Goal: Task Accomplishment & Management: Complete application form

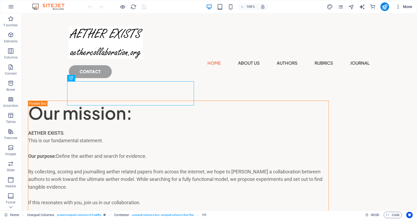
click at [406, 6] on span "More" at bounding box center [403, 6] width 17 height 5
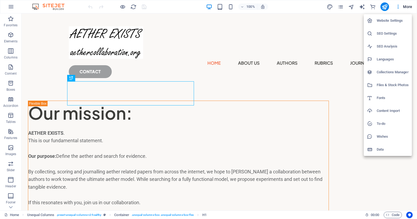
click at [390, 74] on h6 "Collections Manager" at bounding box center [393, 72] width 32 height 6
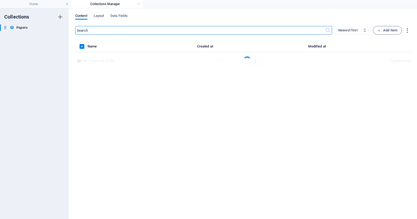
select select "[DOMAIN_NAME]_ASC"
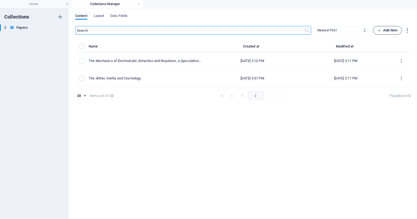
click at [390, 30] on span "Add Item" at bounding box center [387, 30] width 20 height 6
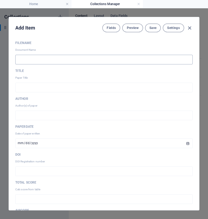
click at [22, 60] on input "text" at bounding box center [103, 60] width 177 height 10
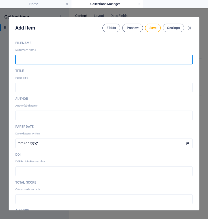
click at [28, 60] on input "text" at bounding box center [103, 60] width 177 height 10
paste input "AC202523"
type input "AC202523"
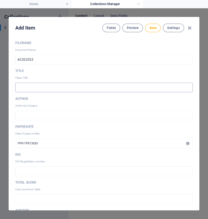
click at [29, 89] on input "text" at bounding box center [103, 88] width 177 height 10
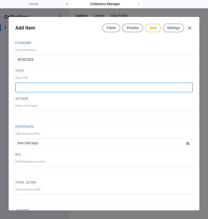
paste input "The Special Relativity/[PERSON_NAME] Nexus: A Century-Long Methodological Divid…"
type input "The Special Relativity/[PERSON_NAME] Nexus: A Century-Long Methodological Divid…"
type input "the-special-relativity-[PERSON_NAME]-nexus-a-century-long-methodological-divide…"
type input "The Special Relativity/[PERSON_NAME] Nexus: A Century-Long Methodological Divid…"
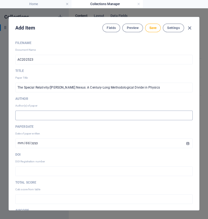
click at [52, 117] on input "text" at bounding box center [103, 116] width 177 height 10
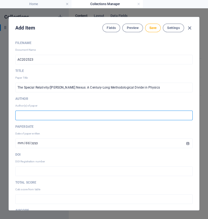
paste input "[PERSON_NAME]"
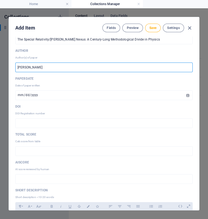
scroll to position [49, 0]
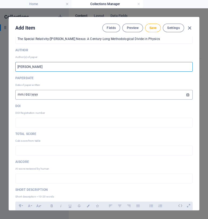
type input "[PERSON_NAME]"
click at [45, 92] on input "[DATE]" at bounding box center [103, 95] width 177 height 10
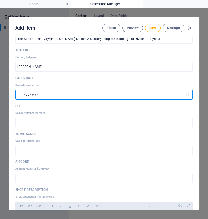
click at [39, 93] on input "[DATE]" at bounding box center [103, 95] width 177 height 10
click at [35, 95] on input "[DATE]" at bounding box center [103, 95] width 177 height 10
type input "[DATE]"
click at [52, 124] on input "text" at bounding box center [103, 123] width 177 height 10
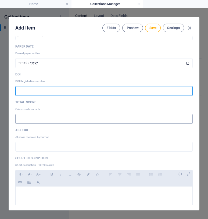
scroll to position [97, 0]
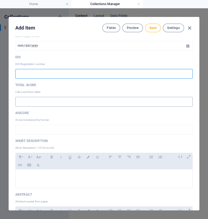
click at [66, 103] on input "text" at bounding box center [103, 102] width 177 height 10
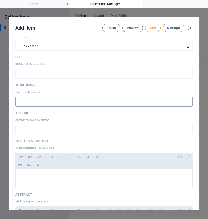
click at [36, 101] on input "text" at bounding box center [103, 102] width 177 height 10
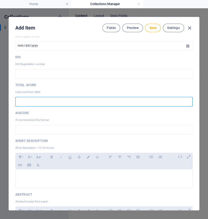
paste input "Score 90"
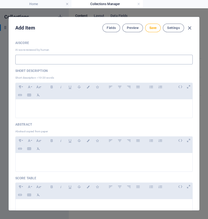
scroll to position [171, 0]
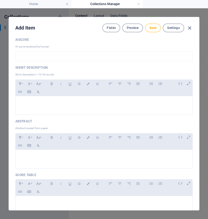
type input "Score 90"
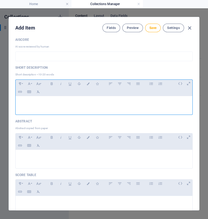
click at [30, 104] on p at bounding box center [104, 102] width 168 height 5
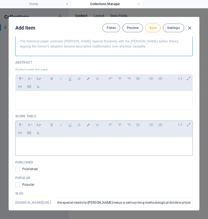
scroll to position [244, 0]
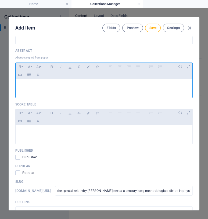
click at [51, 87] on p at bounding box center [104, 86] width 168 height 5
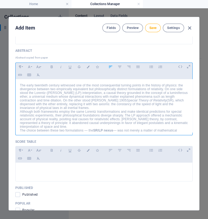
scroll to position [46, 0]
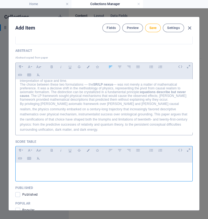
click at [31, 169] on p at bounding box center [104, 169] width 168 height 5
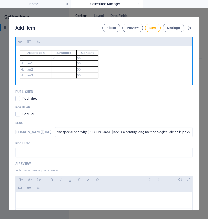
scroll to position [366, 0]
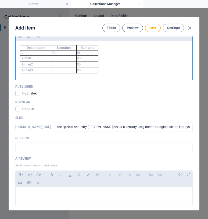
click at [16, 93] on span at bounding box center [17, 93] width 5 height 5
click at [16, 93] on input "checkbox" at bounding box center [18, 93] width 7 height 5
checkbox input "true"
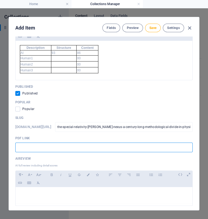
click at [51, 147] on input "text" at bounding box center [103, 148] width 177 height 10
paste input "[URL][DOMAIN_NAME]"
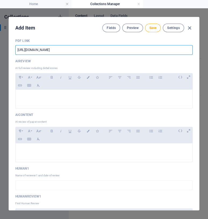
scroll to position [464, 0]
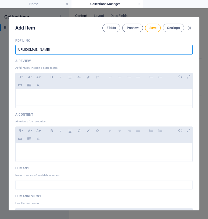
type input "[URL][DOMAIN_NAME]"
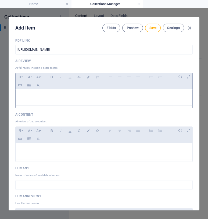
click at [51, 96] on p at bounding box center [104, 96] width 168 height 5
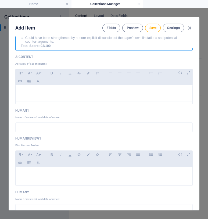
scroll to position [561, 0]
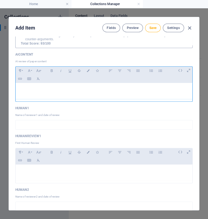
click at [56, 88] on p at bounding box center [104, 89] width 168 height 5
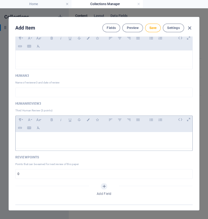
scroll to position [854, 0]
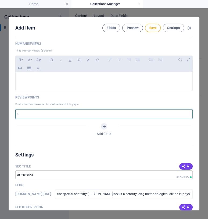
drag, startPoint x: 21, startPoint y: 113, endPoint x: 11, endPoint y: 114, distance: 10.2
click at [11, 114] on div "FileName Document Name AC202523 ​ Title Paper Title The Special Relativity/[PER…" at bounding box center [104, 124] width 190 height 174
drag, startPoint x: 17, startPoint y: 111, endPoint x: 23, endPoint y: 113, distance: 6.3
click at [23, 113] on input "number" at bounding box center [103, 114] width 177 height 10
type input "5"
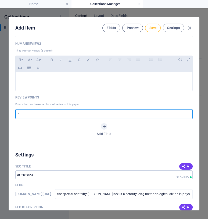
click at [150, 29] on span "Save" at bounding box center [152, 28] width 7 height 4
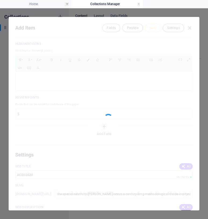
type input "the-special-relativity-[PERSON_NAME]-nexus-a-century-long-methodological-divide…"
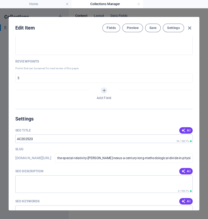
scroll to position [903, 0]
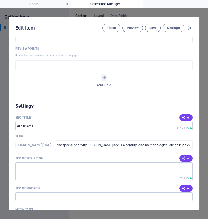
click at [186, 157] on span "AI" at bounding box center [185, 158] width 9 height 4
type textarea "Explore the pivotal divergence between Einsteins Special Relativity and [PERSON…"
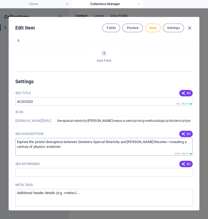
scroll to position [952, 0]
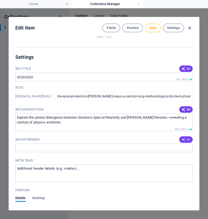
click at [184, 139] on icon "button" at bounding box center [183, 140] width 4 height 4
type input "Special Relativity, [PERSON_NAME] Theory, Aether Concept, Philosophical Foundat…"
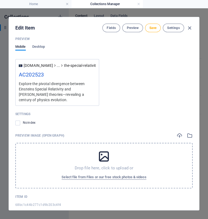
scroll to position [1041, 0]
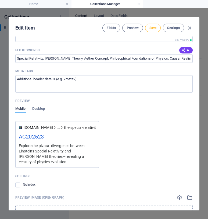
click at [154, 29] on span "Save" at bounding box center [152, 28] width 7 height 4
click at [189, 27] on icon "button" at bounding box center [189, 28] width 6 height 6
type input "[DATE]"
checkbox input "false"
type input "the-special-relativity-[PERSON_NAME]-nexus-a-century-long-methodological-divide…"
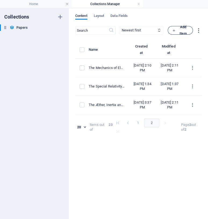
click at [186, 29] on span "Add Item" at bounding box center [180, 30] width 16 height 13
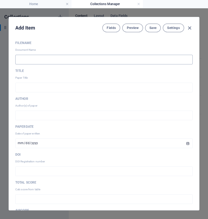
click at [54, 60] on input "text" at bounding box center [103, 60] width 177 height 10
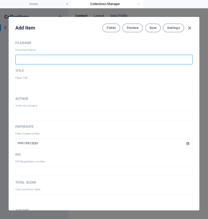
paste input "AC202524"
type input "AC202524"
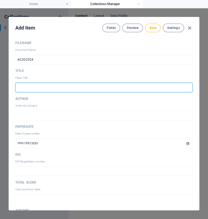
click at [35, 86] on input "text" at bounding box center [103, 88] width 177 height 10
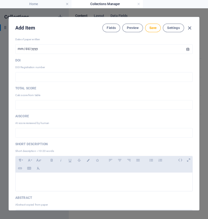
scroll to position [97, 0]
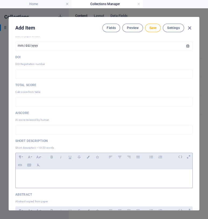
click at [48, 177] on p at bounding box center [104, 176] width 168 height 5
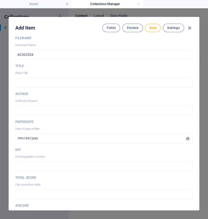
scroll to position [0, 0]
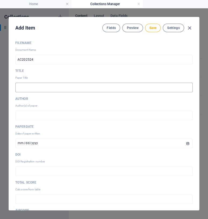
click at [36, 89] on input "text" at bounding box center [103, 88] width 177 height 10
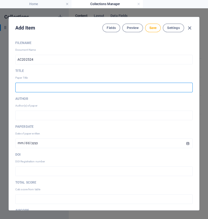
paste input "The Kinetic Substrate Model. A Causal Reconstruction of Field Theory and Cosmol…"
type input "The Kinetic Substrate Model. A Causal Reconstruction of Field Theory and Cosmol…"
type input "the-kinetic-substrate-model-a-causal-reconstruction-of-field-theory-and-cosmolo…"
type input "The Kinetic Substrate Model. A Causal Reconstruction of Field Theory and Cosmol…"
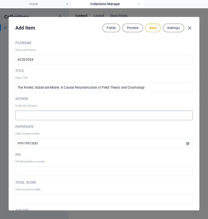
click at [30, 115] on input "text" at bounding box center [103, 116] width 177 height 10
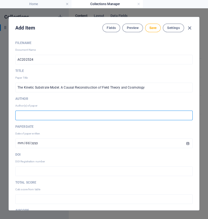
paste input "[PERSON_NAME], [PERSON_NAME]"
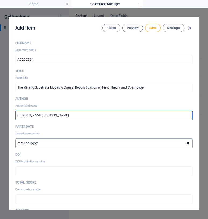
type input "[PERSON_NAME], [PERSON_NAME]"
click at [35, 143] on input "[DATE]" at bounding box center [103, 144] width 177 height 10
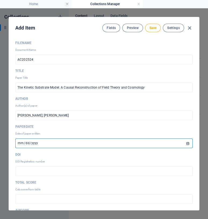
click at [28, 144] on input "[DATE]" at bounding box center [103, 144] width 177 height 10
type input "[DATE]"
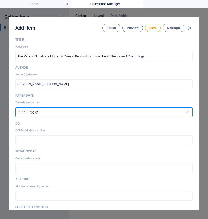
scroll to position [49, 0]
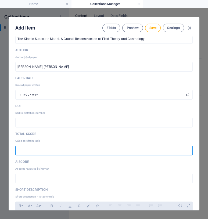
click at [41, 152] on input "text" at bounding box center [103, 151] width 177 height 10
click at [37, 153] on input "Score 00" at bounding box center [103, 151] width 177 height 10
drag, startPoint x: 27, startPoint y: 151, endPoint x: 30, endPoint y: 150, distance: 3.8
click at [30, 150] on input "Score 00" at bounding box center [103, 151] width 177 height 10
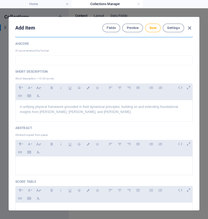
scroll to position [171, 0]
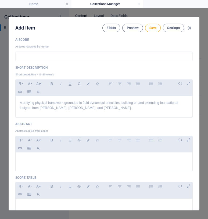
type input "Score 95"
click at [39, 161] on p at bounding box center [104, 159] width 168 height 5
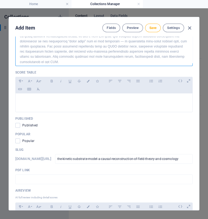
scroll to position [317, 0]
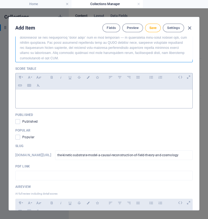
click at [53, 97] on p at bounding box center [104, 96] width 168 height 5
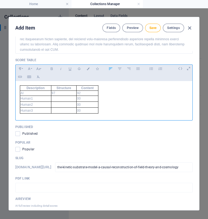
scroll to position [366, 0]
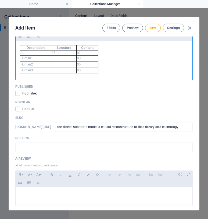
click at [17, 93] on span at bounding box center [17, 93] width 5 height 5
click at [17, 93] on input "checkbox" at bounding box center [18, 93] width 7 height 5
checkbox input "true"
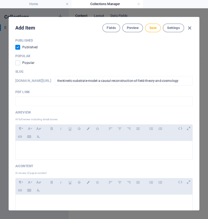
scroll to position [415, 0]
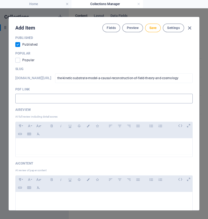
click at [48, 97] on input "text" at bounding box center [103, 99] width 177 height 10
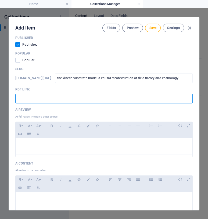
paste input "[URL][DOMAIN_NAME]"
type input "[URL][DOMAIN_NAME]"
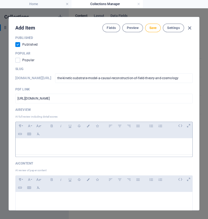
click at [72, 147] on p at bounding box center [104, 145] width 168 height 5
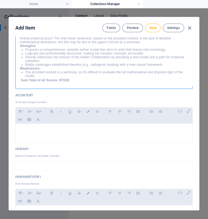
scroll to position [537, 0]
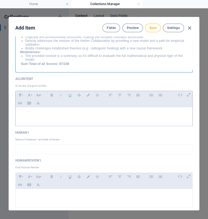
click at [73, 113] on p at bounding box center [104, 114] width 168 height 5
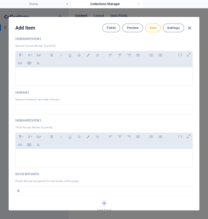
scroll to position [805, 0]
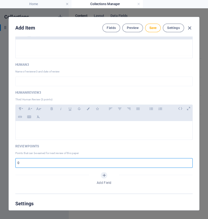
click at [23, 161] on input "number" at bounding box center [103, 163] width 177 height 10
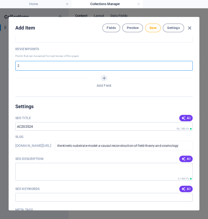
scroll to position [903, 0]
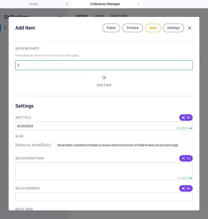
type input "2"
click at [182, 156] on icon "button" at bounding box center [183, 158] width 4 height 4
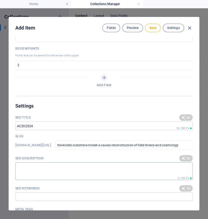
type textarea "Discover the Kinetic Substrate Model, a revolutionary framework unifying physic…"
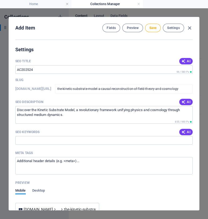
scroll to position [976, 0]
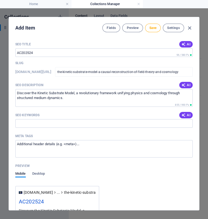
click at [184, 114] on icon "button" at bounding box center [183, 115] width 4 height 4
type input "Kinetic Substrate Model, field theory, cosmology, unified physics, gravitationa…"
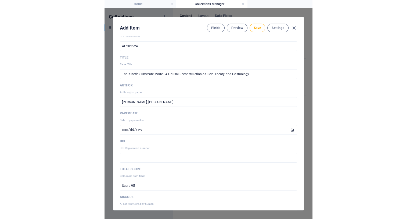
scroll to position [0, 0]
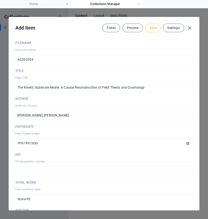
click at [153, 28] on span "Save" at bounding box center [152, 28] width 7 height 4
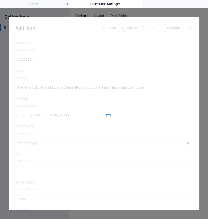
type input "the-kinetic-substrate-model-a-causal-reconstruction-of-field-theory-and-cosmolo…"
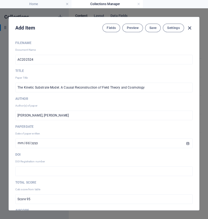
click at [190, 27] on icon "button" at bounding box center [189, 28] width 6 height 6
type input "[DATE]"
checkbox input "false"
type input "the-kinetic-substrate-model-a-causal-reconstruction-of-field-theory-and-cosmolo…"
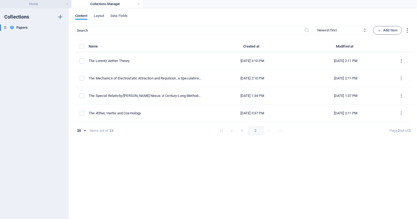
click at [39, 4] on h4 "Home" at bounding box center [35, 4] width 71 height 6
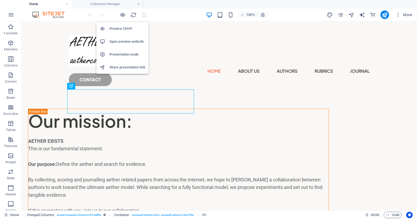
click at [117, 53] on h6 "Presentation mode" at bounding box center [127, 54] width 36 height 6
click at [125, 41] on h6 "Open preview website" at bounding box center [127, 41] width 36 height 6
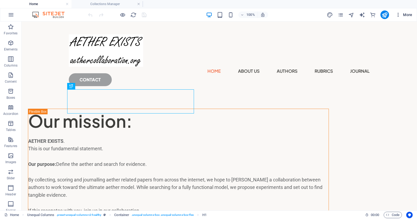
click at [407, 15] on span "More" at bounding box center [403, 14] width 17 height 5
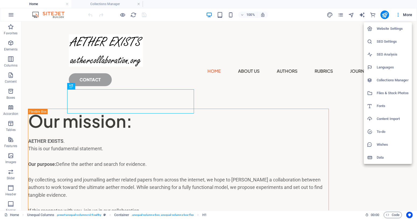
click at [388, 81] on h6 "Collections Manager" at bounding box center [393, 80] width 32 height 6
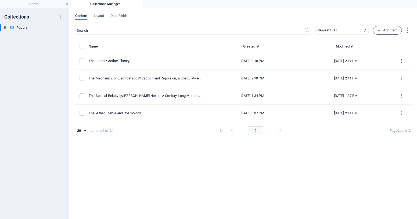
click at [240, 129] on button "1" at bounding box center [242, 130] width 9 height 9
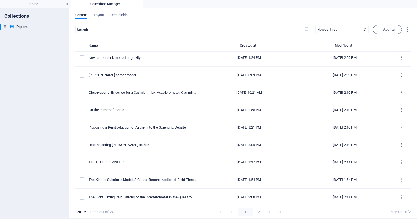
scroll to position [2, 0]
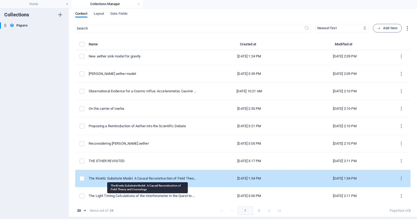
click at [159, 176] on div "The Kinetic Substrate Model. A Causal Reconstruction of Field Theory and Cosmol…" at bounding box center [143, 178] width 108 height 5
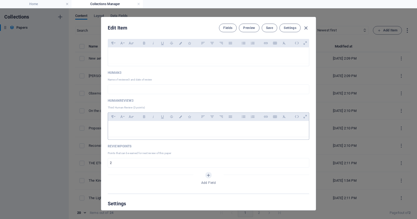
scroll to position [757, 0]
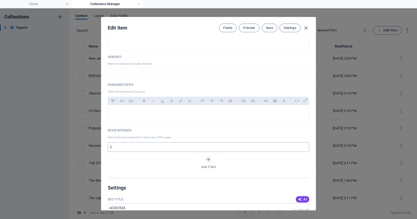
click at [131, 147] on input "2" at bounding box center [208, 147] width 201 height 10
type input "5"
click at [184, 128] on p "Reviewpoints" at bounding box center [208, 130] width 201 height 4
click at [267, 27] on span "Save" at bounding box center [269, 28] width 7 height 4
click at [306, 28] on icon "button" at bounding box center [306, 28] width 6 height 6
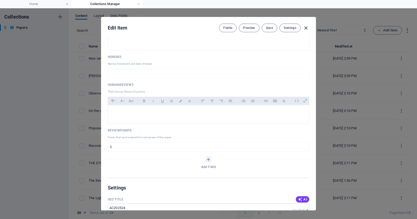
type input "[DATE]"
checkbox input "false"
type input "the-kinetic-substrate-model-a-causal-reconstruction-of-field-theory-and-cosmolo…"
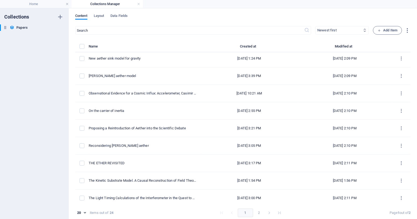
click at [363, 30] on icon at bounding box center [364, 29] width 3 height 3
click at [352, 29] on select "Newest first Oldest first Last modified FileName (ascending) FileName (descendi…" at bounding box center [341, 30] width 53 height 9
select select "[DOMAIN_NAME]_ASC"
click at [315, 26] on select "Newest first Oldest first Last modified FileName (ascending) FileName (descendi…" at bounding box center [341, 30] width 53 height 9
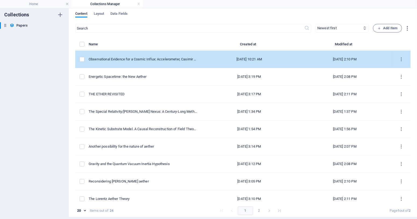
scroll to position [194, 0]
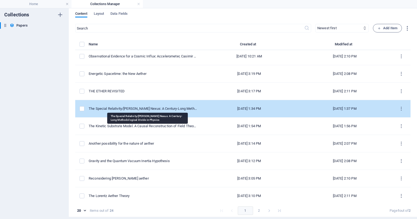
click at [158, 106] on div "The Special Relativity/[PERSON_NAME] Nexus: A Century-Long Methodological Divid…" at bounding box center [143, 108] width 108 height 5
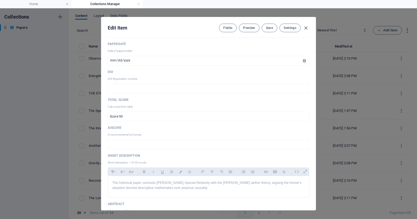
scroll to position [97, 0]
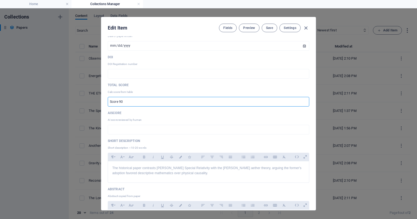
drag, startPoint x: 118, startPoint y: 101, endPoint x: 122, endPoint y: 100, distance: 3.8
click at [122, 100] on input "Score 90" at bounding box center [208, 102] width 201 height 10
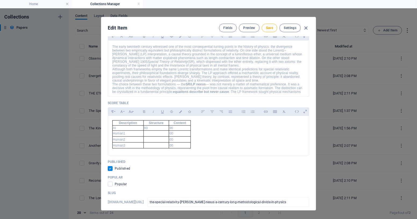
scroll to position [268, 0]
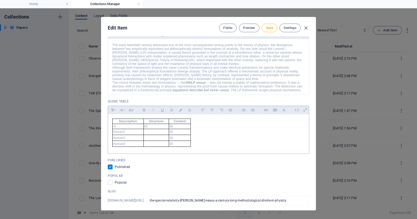
type input "Score 88"
drag, startPoint x: 143, startPoint y: 126, endPoint x: 147, endPoint y: 125, distance: 3.6
click at [147, 125] on p "93" at bounding box center [156, 127] width 25 height 4
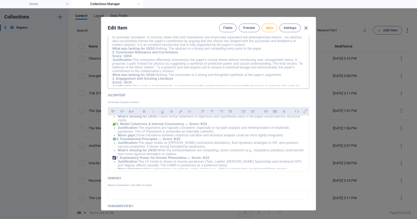
scroll to position [49, 0]
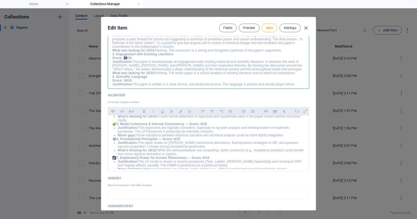
drag, startPoint x: 123, startPoint y: 56, endPoint x: 126, endPoint y: 56, distance: 2.7
click at [126, 56] on strong "Score: 10/10" at bounding box center [121, 58] width 19 height 4
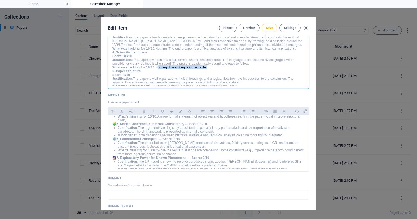
drag, startPoint x: 156, startPoint y: 65, endPoint x: 205, endPoint y: 66, distance: 49.1
click at [205, 66] on p "What was lacking for 10/10: Nothing. The writing is impeccable." at bounding box center [208, 68] width 192 height 4
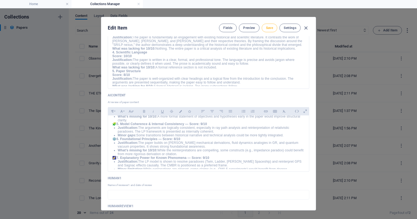
click at [269, 28] on span "Save" at bounding box center [269, 28] width 7 height 4
click at [305, 27] on icon "button" at bounding box center [306, 28] width 6 height 6
type input "[DATE]"
checkbox input "false"
type input "the-special-relativity-[PERSON_NAME]-nexus-a-century-long-methodological-divide…"
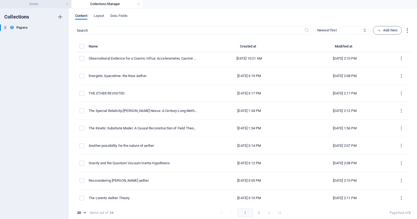
click at [39, 4] on h4 "Home" at bounding box center [35, 4] width 71 height 6
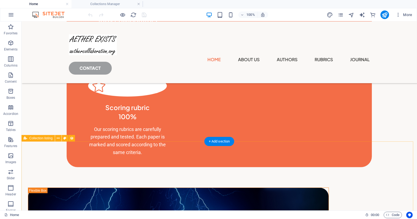
scroll to position [599, 0]
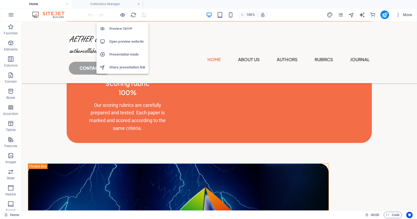
click at [123, 41] on h6 "Open preview website" at bounding box center [127, 41] width 36 height 6
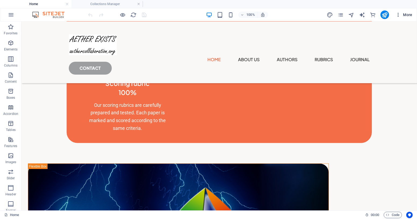
click at [408, 15] on span "More" at bounding box center [403, 14] width 17 height 5
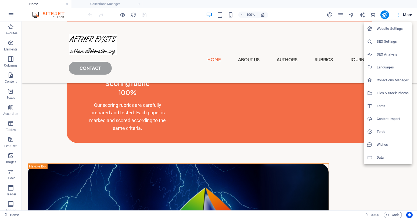
click at [387, 79] on h6 "Collections Manager" at bounding box center [393, 80] width 32 height 6
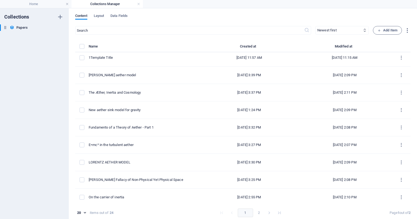
scroll to position [0, 0]
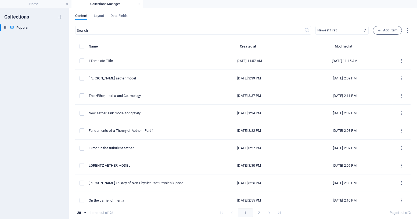
click at [330, 29] on select "Newest first Oldest first Last modified FileName (ascending) FileName (descendi…" at bounding box center [341, 30] width 53 height 9
click at [315, 26] on select "Newest first Oldest first Last modified FileName (ascending) FileName (descendi…" at bounding box center [341, 30] width 53 height 9
click at [336, 32] on select "Newest first Oldest first Last modified FileName (ascending) FileName (descendi…" at bounding box center [341, 30] width 53 height 9
select select "columns.total-score_DESC"
click at [315, 26] on select "Newest first Oldest first Last modified FileName (ascending) FileName (descendi…" at bounding box center [341, 30] width 53 height 9
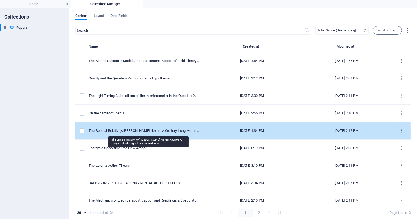
click at [159, 130] on div "The Special Relativity/[PERSON_NAME] Nexus: A Century-Long Methodological Divid…" at bounding box center [144, 130] width 110 height 5
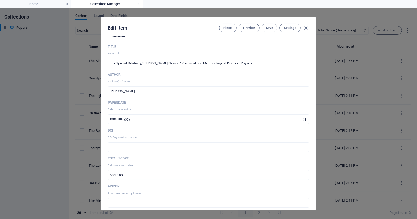
scroll to position [49, 0]
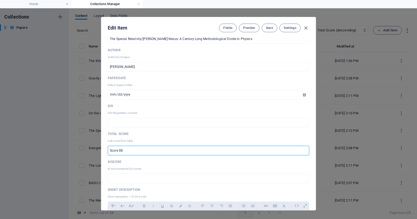
click at [121, 150] on input "Score 88" at bounding box center [208, 151] width 201 height 10
click at [123, 150] on input "Score 87" at bounding box center [208, 151] width 201 height 10
type input "Score 86"
click at [268, 28] on span "Save" at bounding box center [269, 28] width 7 height 4
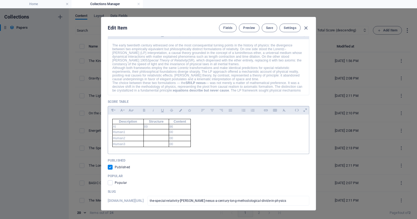
scroll to position [268, 0]
click at [146, 126] on p "89" at bounding box center [156, 127] width 25 height 4
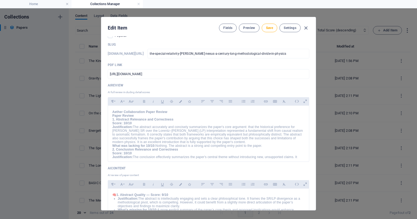
scroll to position [439, 0]
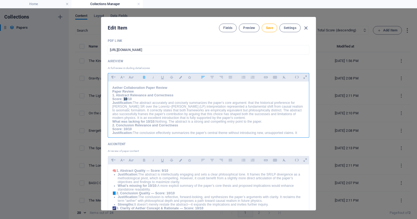
click at [126, 97] on strong "Score: 10/10" at bounding box center [121, 99] width 19 height 4
drag, startPoint x: 155, startPoint y: 121, endPoint x: 262, endPoint y: 120, distance: 106.4
click at [262, 120] on p "What was lacking for 10/10: Nothing. The abstract is a strong and compelling en…" at bounding box center [208, 122] width 192 height 4
click at [125, 97] on strong "Score: 9/10" at bounding box center [121, 99] width 18 height 4
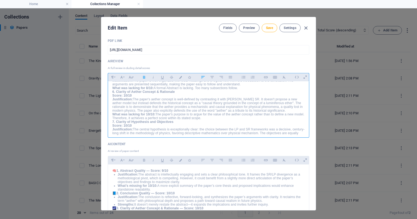
scroll to position [122, 0]
click at [126, 92] on strong "Score: 10/10" at bounding box center [121, 94] width 19 height 4
drag, startPoint x: 123, startPoint y: 114, endPoint x: 211, endPoint y: 116, distance: 87.8
click at [211, 116] on p "What was lacking for 10/10: The paper's purpose is to argue for the value of th…" at bounding box center [208, 115] width 192 height 8
click at [170, 111] on p "What was lacking for 10/10: The paper's purpose is to argue for the value of th…" at bounding box center [208, 113] width 192 height 4
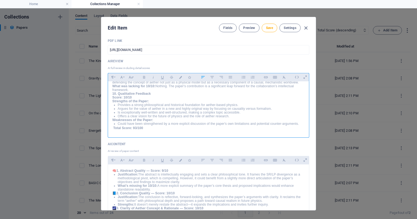
scroll to position [226, 0]
drag, startPoint x: 132, startPoint y: 127, endPoint x: 136, endPoint y: 126, distance: 3.3
click at [136, 126] on strong "Total Score: 93/100" at bounding box center [128, 128] width 30 height 4
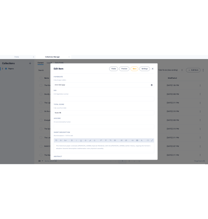
scroll to position [73, 0]
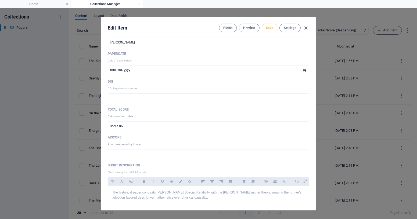
click at [267, 27] on span "Save" at bounding box center [269, 28] width 7 height 4
click at [305, 28] on icon "button" at bounding box center [306, 28] width 6 height 6
type input "[DATE]"
checkbox input "false"
type input "the-special-relativity-[PERSON_NAME]-nexus-a-century-long-methodological-divide…"
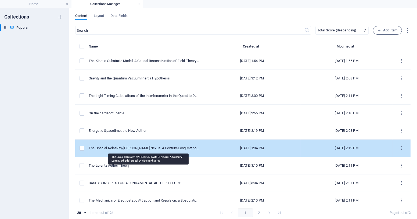
click at [152, 149] on div "The Special Relativity/[PERSON_NAME] Nexus: A Century-Long Methodological Divid…" at bounding box center [144, 148] width 110 height 5
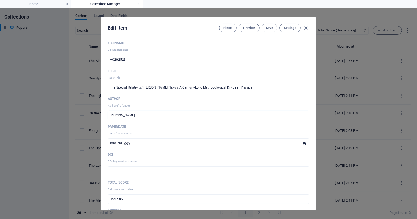
drag, startPoint x: 116, startPoint y: 114, endPoint x: 94, endPoint y: 116, distance: 22.4
click at [94, 116] on div "Edit Item Fields Preview Save Settings FileName Document Name AC202523 ​ Title …" at bounding box center [208, 113] width 417 height 211
type input "[PERSON_NAME]"
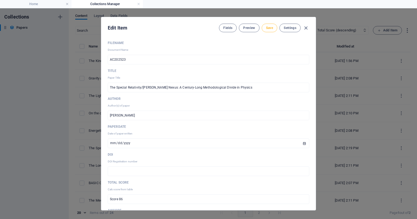
click at [271, 29] on span "Save" at bounding box center [269, 28] width 7 height 4
click at [306, 27] on icon "button" at bounding box center [306, 28] width 6 height 6
type input "[DATE]"
checkbox input "false"
type input "the-special-relativity-[PERSON_NAME]-nexus-a-century-long-methodological-divide…"
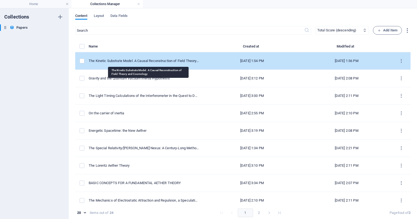
click at [141, 61] on div "The Kinetic Substrate Model. A Causal Reconstruction of Field Theory and Cosmol…" at bounding box center [144, 61] width 110 height 5
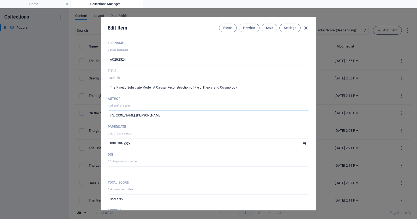
click at [127, 115] on input "[PERSON_NAME], [PERSON_NAME]" at bounding box center [208, 116] width 201 height 10
paste input "[PERSON_NAME]"
type input "[PERSON_NAME] and [PERSON_NAME]"
click at [270, 26] on span "Save" at bounding box center [269, 28] width 7 height 4
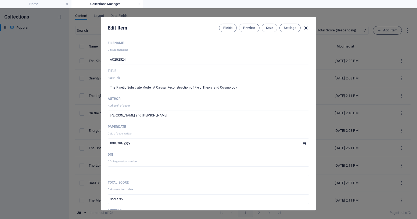
click at [306, 27] on icon "button" at bounding box center [306, 28] width 6 height 6
type input "[DATE]"
checkbox input "false"
type input "the-kinetic-substrate-model-a-causal-reconstruction-of-field-theory-and-cosmolo…"
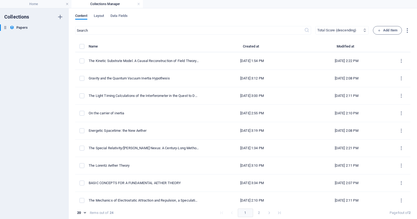
click at [343, 30] on select "Newest first Oldest first Last modified FileName (ascending) FileName (descendi…" at bounding box center [341, 30] width 53 height 9
select select "columns.title_ASC"
click at [315, 26] on select "Newest first Oldest first Last modified FileName (ascending) FileName (descendi…" at bounding box center [341, 30] width 53 height 9
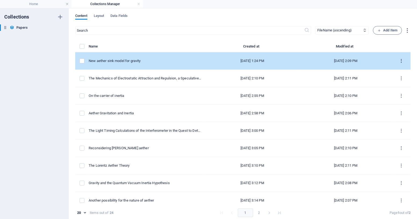
click at [399, 61] on icon "items list" at bounding box center [401, 61] width 5 height 5
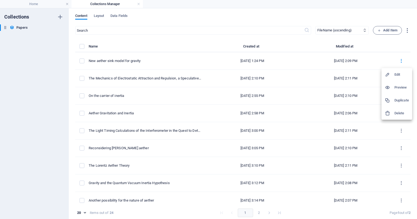
click at [8, 106] on div at bounding box center [208, 109] width 417 height 219
click at [407, 30] on icon "button" at bounding box center [407, 30] width 6 height 6
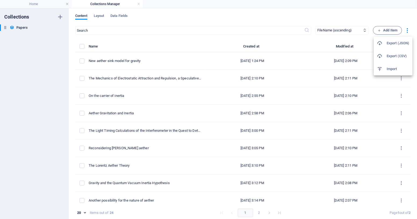
click at [407, 30] on div at bounding box center [208, 109] width 417 height 219
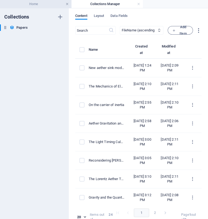
click at [66, 5] on link at bounding box center [67, 4] width 3 height 5
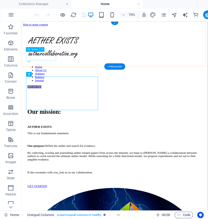
scroll to position [0, 0]
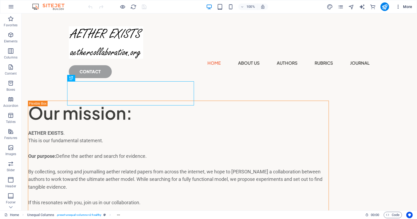
click at [208, 6] on span "More" at bounding box center [403, 6] width 17 height 5
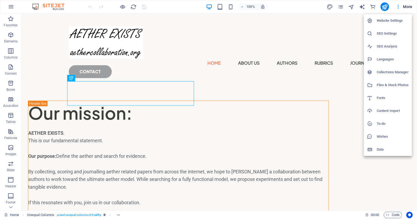
click at [208, 73] on h6 "Collections Manager" at bounding box center [393, 72] width 32 height 6
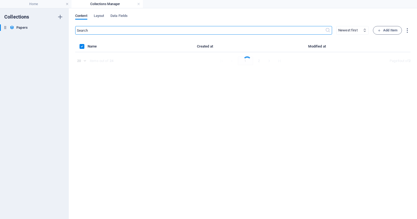
select select "columns.title_ASC"
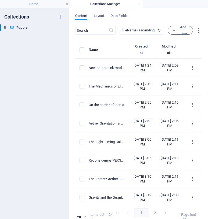
click at [69, 34] on div "Content Layout Data Fields ​ Newest first Oldest first Last modified FileName (…" at bounding box center [138, 113] width 139 height 211
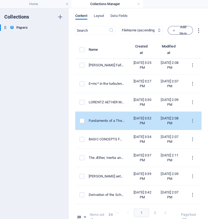
scroll to position [293, 0]
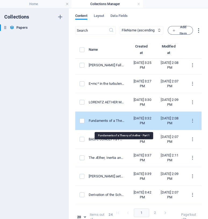
click at [125, 123] on div "Fundaments of a Theory of Aether - Part 1" at bounding box center [107, 120] width 36 height 5
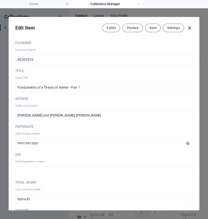
click at [189, 27] on icon "button" at bounding box center [189, 28] width 6 height 6
type input "[DATE]"
checkbox input "false"
type input "fundaments-of-a-theory-of-aether-part-1"
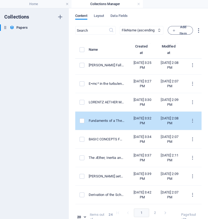
scroll to position [319, 0]
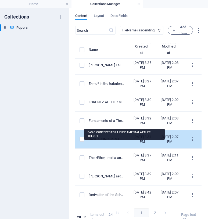
click at [125, 137] on div "BASIC CONCEPTS FOR A FUNDAMENTAL AETHER THEORY" at bounding box center [107, 139] width 36 height 5
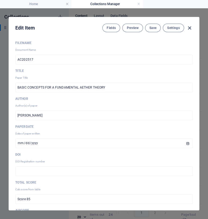
click at [188, 27] on icon "button" at bounding box center [189, 28] width 6 height 6
type input "[DATE]"
checkbox input "false"
type input "basic-concepts-for-a-fundamental-aether-theory"
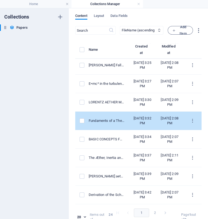
scroll to position [295, 0]
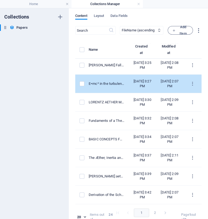
click at [125, 81] on div "E=mc² in the turbulent aether" at bounding box center [107, 83] width 36 height 5
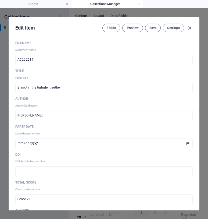
click at [188, 26] on icon "button" at bounding box center [189, 28] width 6 height 6
type input "[DATE]"
checkbox input "false"
type input "e-mc-in-the-turbulent-aether"
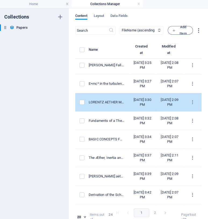
click at [123, 100] on div "LORENTZ AETHER MODEL" at bounding box center [107, 102] width 36 height 5
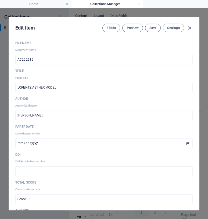
click at [188, 28] on icon "button" at bounding box center [189, 28] width 6 height 6
type input "[DATE]"
checkbox input "false"
type input "lorentz-aether-model"
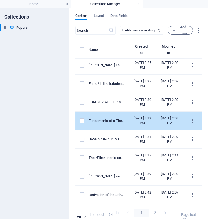
click at [127, 126] on td "Fundaments of a Theory of Aether - Part 1" at bounding box center [109, 121] width 40 height 19
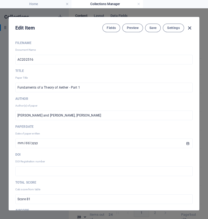
click at [188, 28] on icon "button" at bounding box center [189, 28] width 6 height 6
type input "[DATE]"
checkbox input "false"
type input "fundaments-of-a-theory-of-aether-part-1"
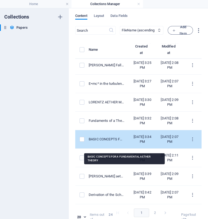
click at [125, 142] on div "BASIC CONCEPTS FOR A FUNDAMENTAL AETHER THEORY" at bounding box center [107, 139] width 36 height 5
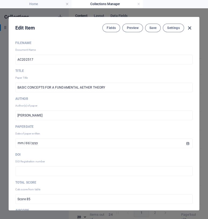
click at [188, 27] on icon "button" at bounding box center [189, 28] width 6 height 6
type input "[DATE]"
checkbox input "false"
type input "basic-concepts-for-a-fundamental-aether-theory"
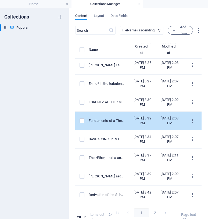
scroll to position [319, 0]
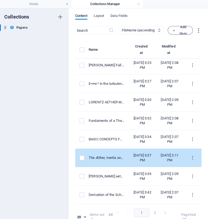
click at [125, 155] on div "The Æther, Inertia and Cosmology" at bounding box center [107, 157] width 36 height 5
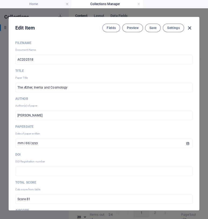
click at [187, 28] on icon "button" at bounding box center [189, 28] width 6 height 6
type input "[DATE]"
checkbox input "false"
type input "the-ther-inertia-and-cosmology"
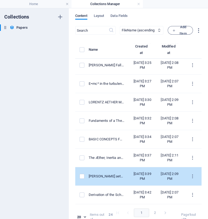
click at [125, 174] on div "[PERSON_NAME] aether model" at bounding box center [107, 176] width 36 height 5
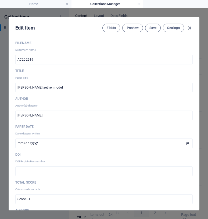
click at [189, 27] on icon "button" at bounding box center [189, 28] width 6 height 6
type input "[DATE]"
checkbox input "false"
type input "newton-s-aether-model"
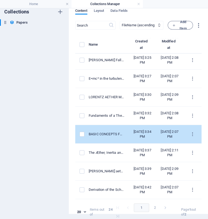
scroll to position [6, 0]
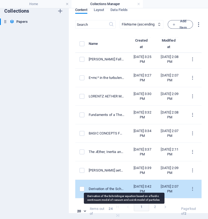
click at [125, 187] on div "Derivation of the Schrödinger equation based on a fluidic continuum model of va…" at bounding box center [107, 189] width 36 height 5
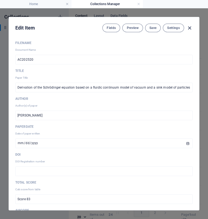
click at [187, 27] on icon "button" at bounding box center [189, 28] width 6 height 6
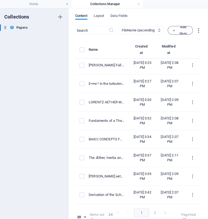
type input "[DATE]"
checkbox input "false"
type input "derivation-of-the-schroedinger-equation-based-on-a-fluidic-continuum-model-of-v…"
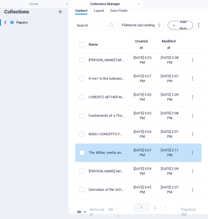
scroll to position [6, 0]
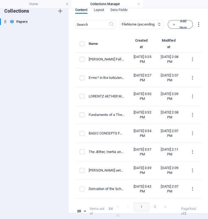
click at [158, 207] on button "2" at bounding box center [155, 207] width 9 height 9
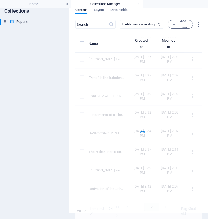
scroll to position [0, 0]
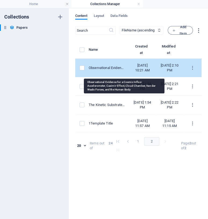
click at [121, 70] on div "Observational Evidence for a Cosmic Influx: Accelerometer, Casimir Effect, Clou…" at bounding box center [107, 68] width 36 height 5
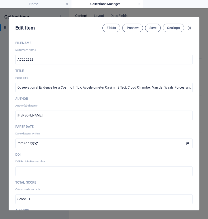
click at [189, 27] on icon "button" at bounding box center [189, 28] width 6 height 6
type input "[DATE]"
checkbox input "false"
type input "observational-evidence-for-a-cosmic-influx-accelerometer-casimir-effect-cloud-c…"
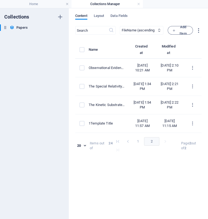
click at [141, 146] on button "1" at bounding box center [138, 141] width 9 height 9
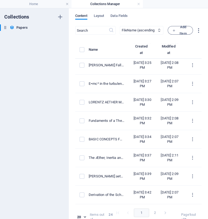
scroll to position [319, 0]
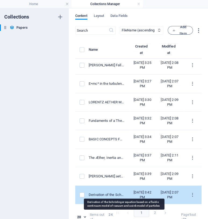
click at [125, 193] on div "Derivation of the Schrödinger equation based on a fluidic continuum model of va…" at bounding box center [107, 195] width 36 height 5
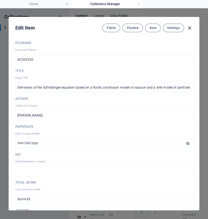
click at [188, 26] on icon "button" at bounding box center [189, 28] width 6 height 6
type input "[DATE]"
checkbox input "false"
type input "derivation-of-the-schroedinger-equation-based-on-a-fluidic-continuum-model-of-v…"
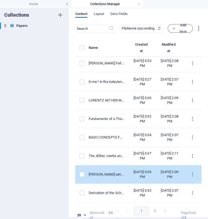
scroll to position [6, 0]
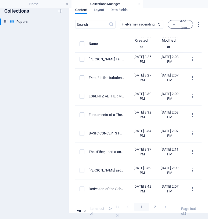
click at [158, 206] on button "2" at bounding box center [155, 207] width 9 height 9
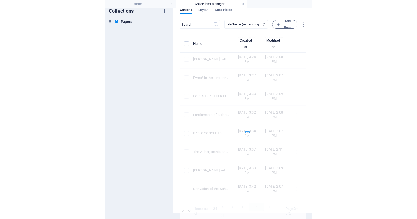
scroll to position [0, 0]
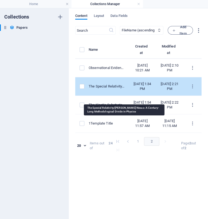
click at [125, 89] on div "The Special Relativity/[PERSON_NAME] Nexus: A Century-Long Methodological Divid…" at bounding box center [107, 86] width 36 height 5
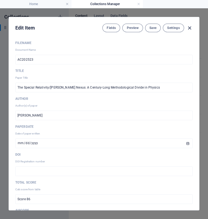
click at [189, 28] on icon "button" at bounding box center [189, 28] width 6 height 6
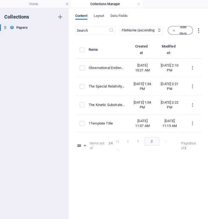
type input "[DATE]"
checkbox input "false"
type input "the-special-relativity-[PERSON_NAME]-nexus-a-century-long-methodological-divide…"
click at [33, 5] on h4 "Home" at bounding box center [35, 4] width 71 height 6
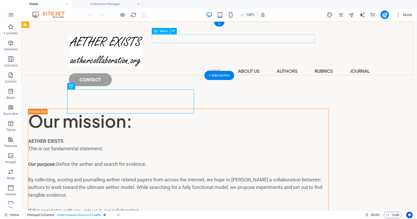
click at [208, 67] on nav "Home About Us Authors Rubrics Journal" at bounding box center [219, 71] width 301 height 9
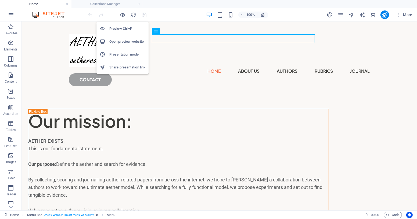
click at [122, 41] on h6 "Open preview website" at bounding box center [127, 41] width 36 height 6
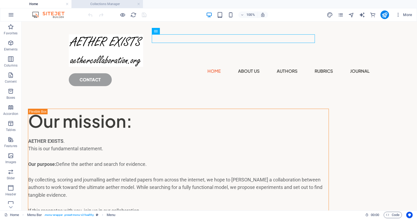
click at [102, 4] on h4 "Collections Manager" at bounding box center [106, 4] width 71 height 6
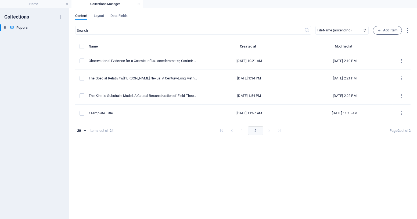
click at [208, 130] on button "1" at bounding box center [242, 130] width 9 height 9
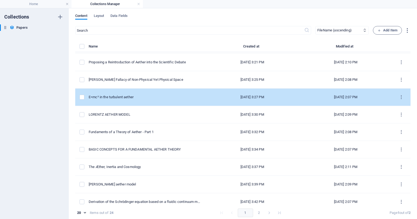
scroll to position [194, 0]
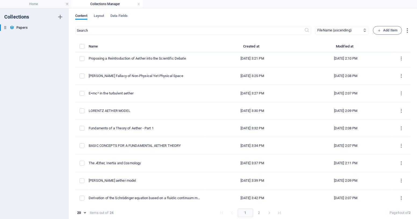
click at [208, 212] on button "2" at bounding box center [259, 213] width 9 height 9
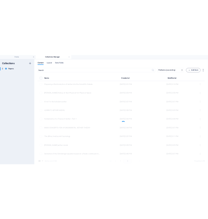
scroll to position [0, 0]
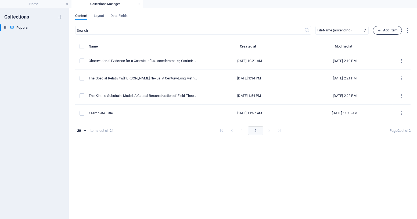
click at [208, 29] on span "Add Item" at bounding box center [387, 30] width 20 height 6
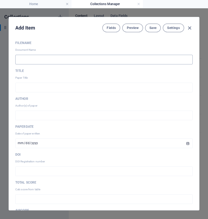
click at [45, 60] on input "text" at bounding box center [103, 60] width 177 height 10
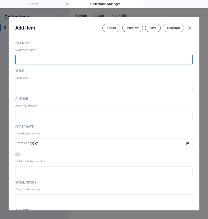
paste input "AC202521"
type input "AC202521"
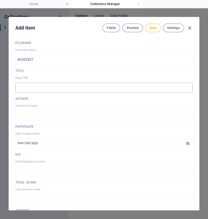
click at [45, 85] on input "text" at bounding box center [103, 88] width 177 height 10
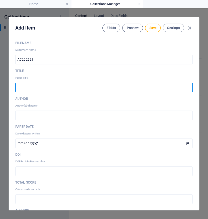
paste input "Secrets of the Aether"
type input "Secrets of the Aether"
type input "secrets-of-the-aether"
type input "Secrets of the Aether"
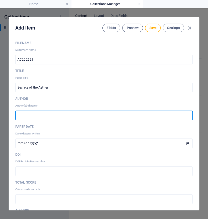
click at [30, 116] on input "text" at bounding box center [103, 116] width 177 height 10
paste input "Thomson, David Wise and Bourassa, James Donald"
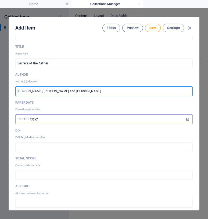
type input "Thomson, David Wise and Bourassa, James Donald"
click at [21, 119] on input "[DATE]" at bounding box center [103, 119] width 177 height 10
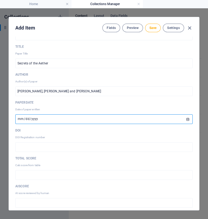
type input "2004-12-06"
type input "2004-12-01"
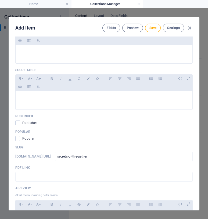
scroll to position [293, 0]
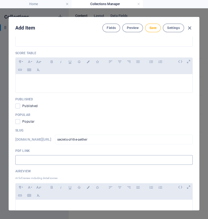
click at [31, 157] on input "text" at bounding box center [103, 160] width 177 height 10
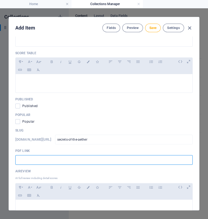
paste input "https://www.researchgate.net/publication/233814697_Secrets_of_the_Aether"
type input "https://www.researchgate.net/publication/233814697_Secrets_of_the_Aether"
click at [18, 105] on span at bounding box center [17, 106] width 5 height 5
click at [18, 105] on input "checkbox" at bounding box center [18, 106] width 7 height 5
checkbox input "true"
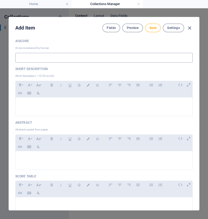
scroll to position [171, 0]
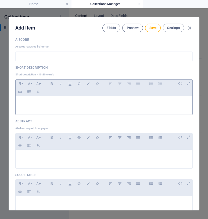
click at [61, 104] on p at bounding box center [104, 102] width 168 height 5
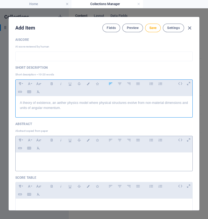
click at [59, 158] on p at bounding box center [104, 159] width 168 height 5
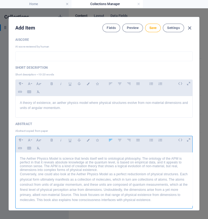
click at [117, 169] on p "The Aether Physics Model is science that lends itself well to ontological philo…" at bounding box center [104, 164] width 168 height 15
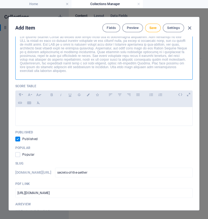
scroll to position [293, 0]
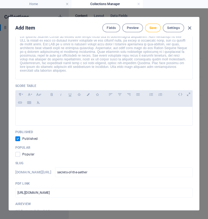
click at [17, 138] on input "checkbox" at bounding box center [18, 138] width 7 height 5
checkbox input "false"
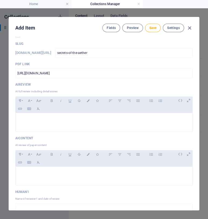
scroll to position [415, 0]
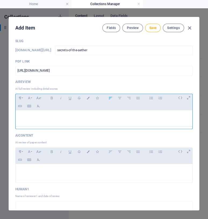
click at [52, 115] on p at bounding box center [104, 117] width 168 height 5
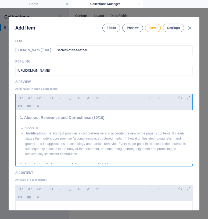
scroll to position [461, 0]
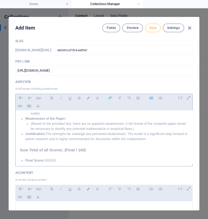
click at [153, 27] on span "Save" at bounding box center [152, 28] width 7 height 4
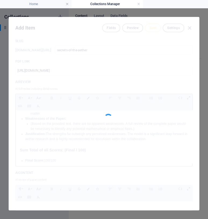
type input "secrets-of-the-aether"
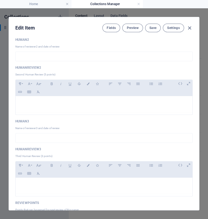
scroll to position [805, 0]
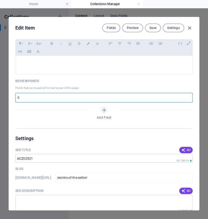
drag, startPoint x: 30, startPoint y: 96, endPoint x: 6, endPoint y: 96, distance: 23.9
click at [6, 96] on div "Edit Item Fields Preview Save Settings FileName Document Name AC202521 ​ Title …" at bounding box center [104, 113] width 208 height 211
type input "5"
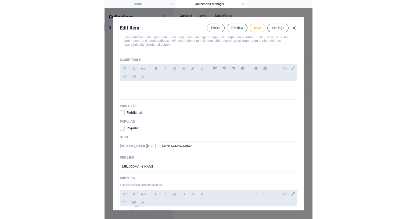
scroll to position [317, 0]
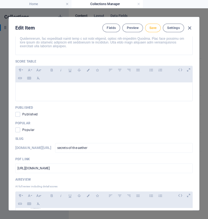
click at [153, 28] on span "Save" at bounding box center [152, 28] width 7 height 4
click at [189, 27] on icon "button" at bounding box center [189, 28] width 6 height 6
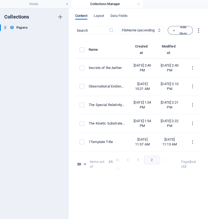
type input "[DATE]"
type input "secrets-of-the-aether"
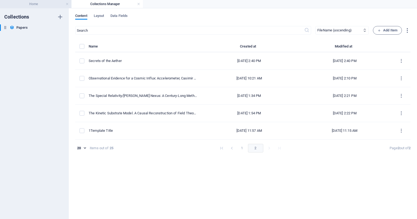
click at [37, 2] on h4 "Home" at bounding box center [35, 4] width 71 height 6
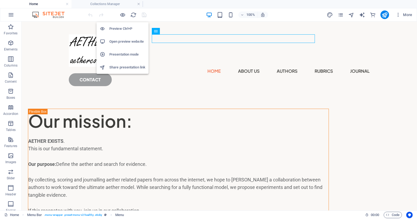
click at [120, 42] on h6 "Open preview website" at bounding box center [127, 41] width 36 height 6
